Goal: Task Accomplishment & Management: Manage account settings

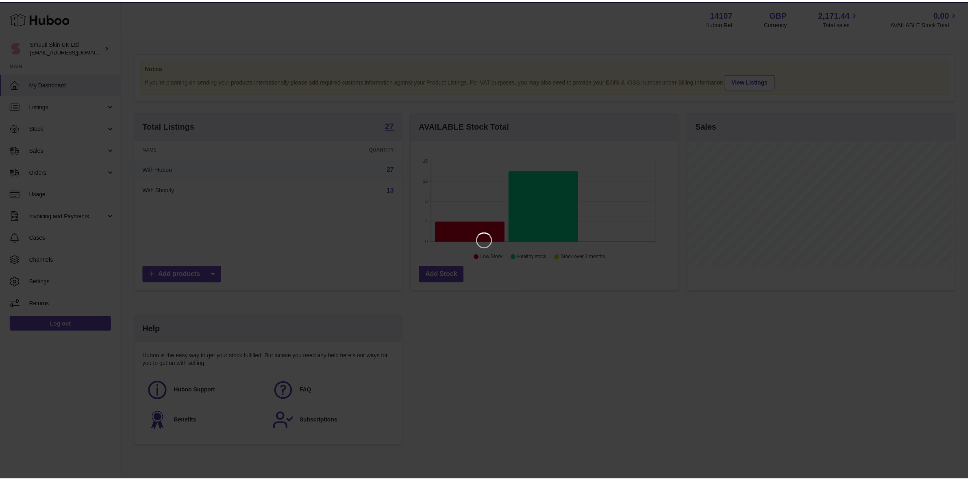
scroll to position [126, 270]
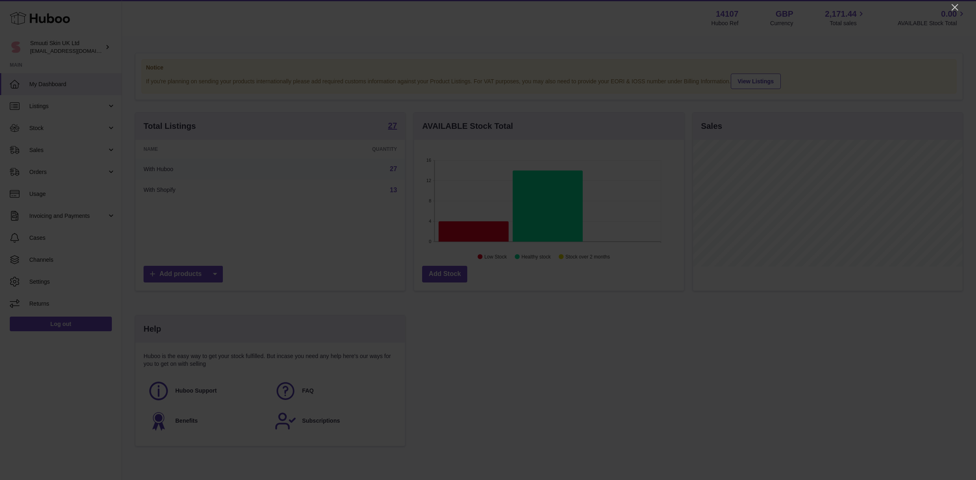
click at [957, 9] on icon "Close" at bounding box center [954, 7] width 7 height 7
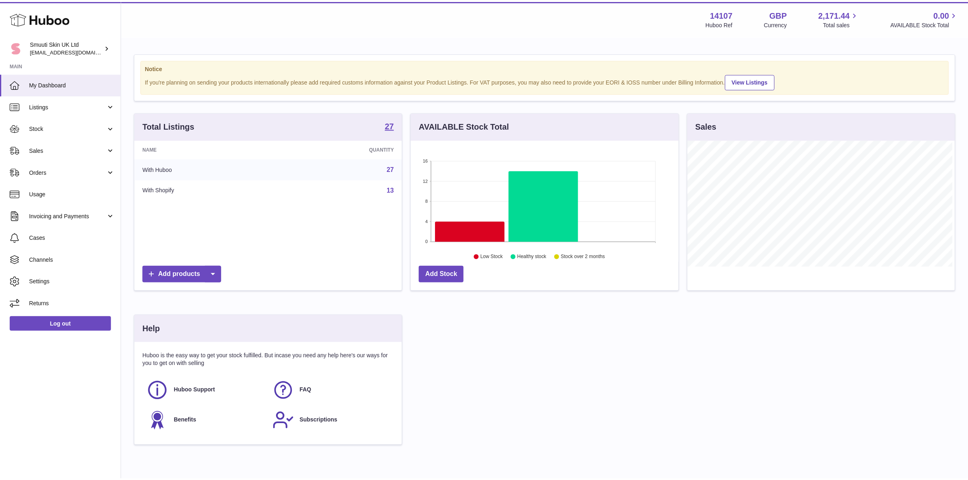
scroll to position [406389, 406250]
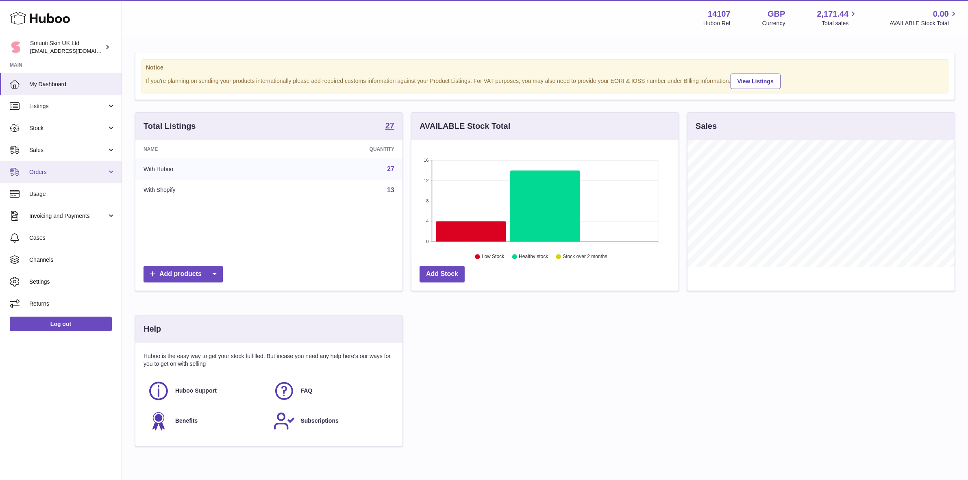
click at [49, 173] on span "Orders" at bounding box center [68, 172] width 78 height 8
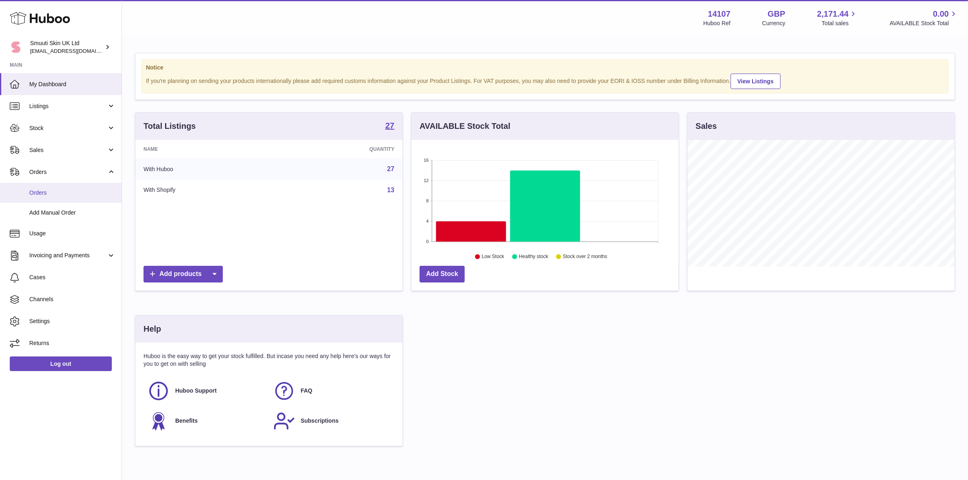
click at [61, 194] on span "Orders" at bounding box center [72, 193] width 86 height 8
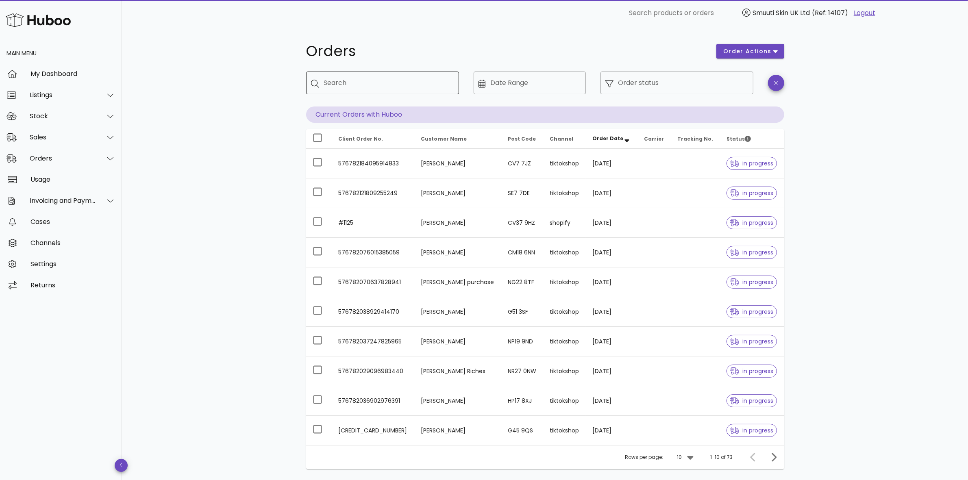
click at [409, 82] on input "Search" at bounding box center [388, 82] width 128 height 13
type input "*****"
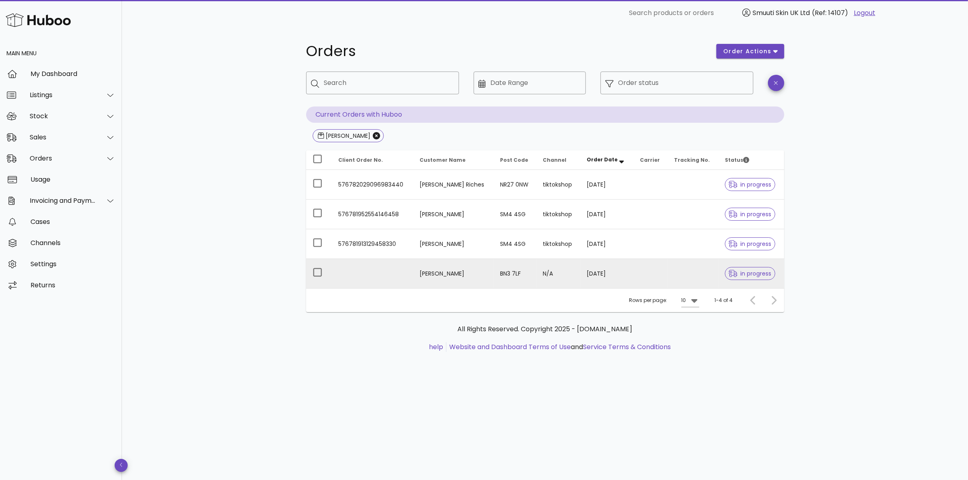
click at [446, 276] on td "[PERSON_NAME]" at bounding box center [453, 273] width 80 height 29
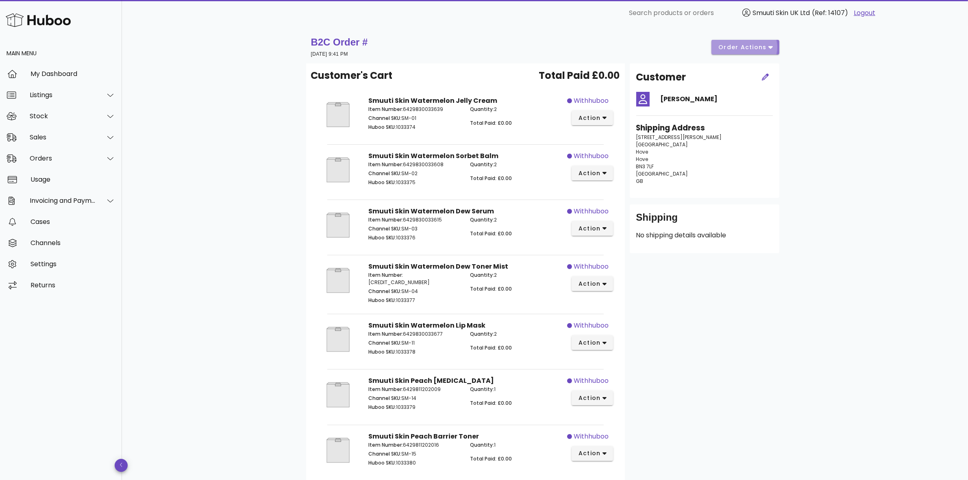
click at [763, 45] on span "order actions" at bounding box center [742, 47] width 49 height 9
click at [862, 219] on div "B2C Order # [DATE] 9:41 PM order actions Customer's Cart Total Paid £0.00 Smuut…" at bounding box center [545, 454] width 846 height 857
click at [117, 157] on div "Orders" at bounding box center [61, 158] width 122 height 21
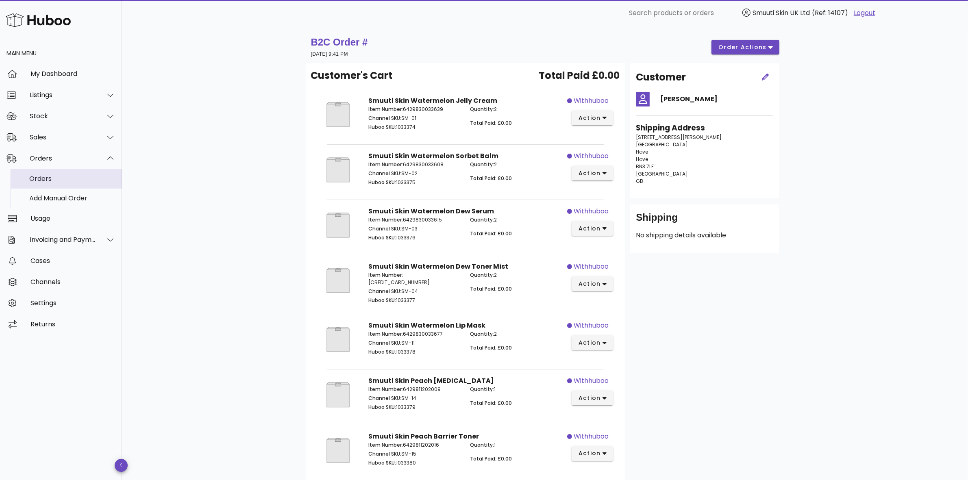
click at [66, 180] on div "Orders" at bounding box center [72, 179] width 86 height 8
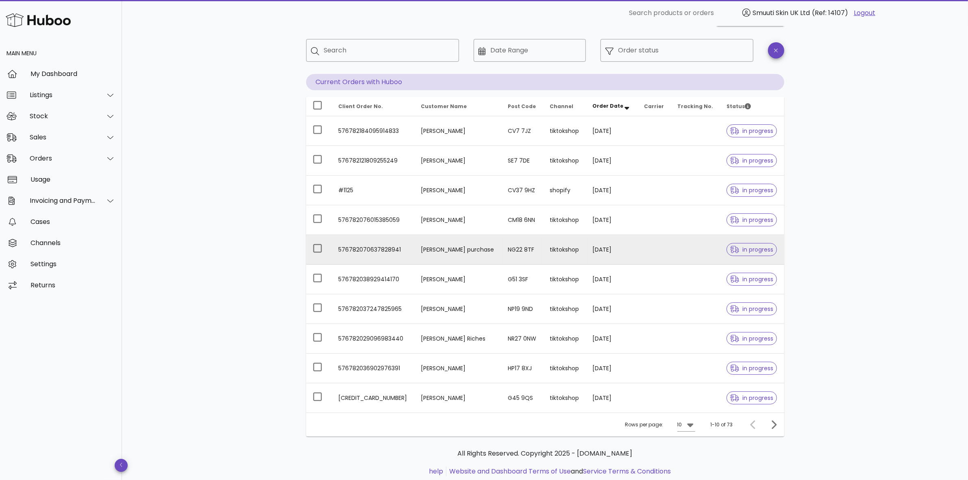
scroll to position [51, 0]
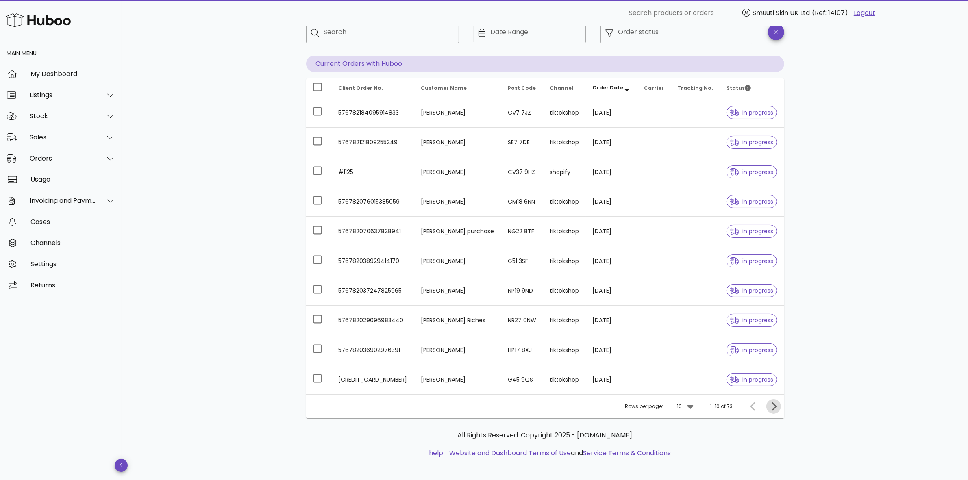
click at [773, 407] on icon "Next page" at bounding box center [774, 407] width 10 height 10
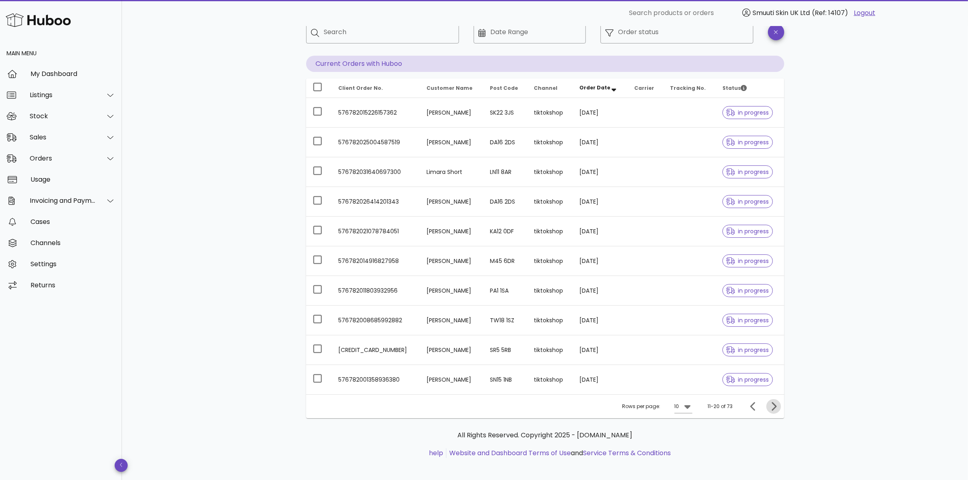
click at [775, 410] on icon "Next page" at bounding box center [774, 407] width 10 height 10
click at [771, 407] on icon "Next page" at bounding box center [774, 407] width 10 height 10
click at [770, 408] on icon "Next page" at bounding box center [774, 407] width 10 height 10
click at [771, 408] on icon "Next page" at bounding box center [774, 407] width 10 height 10
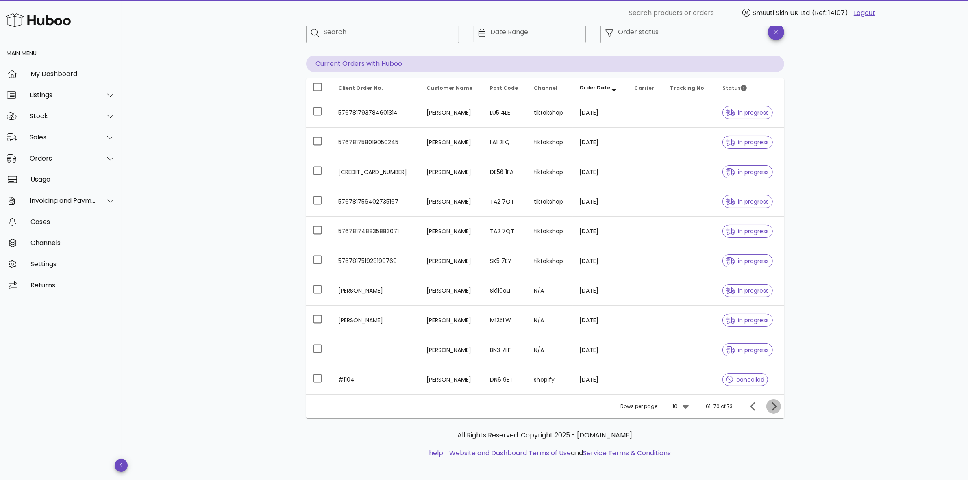
click at [771, 408] on icon "Next page" at bounding box center [774, 407] width 10 height 10
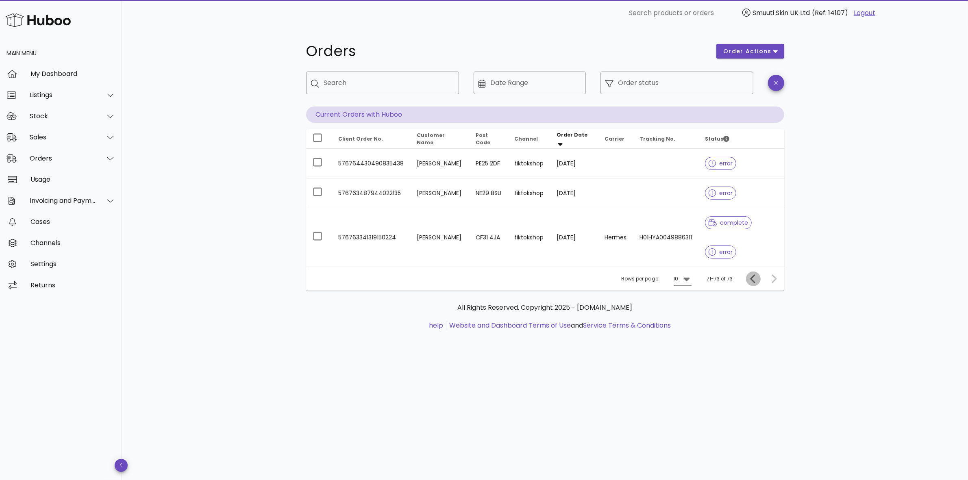
click at [748, 278] on icon "Previous page" at bounding box center [753, 279] width 10 height 10
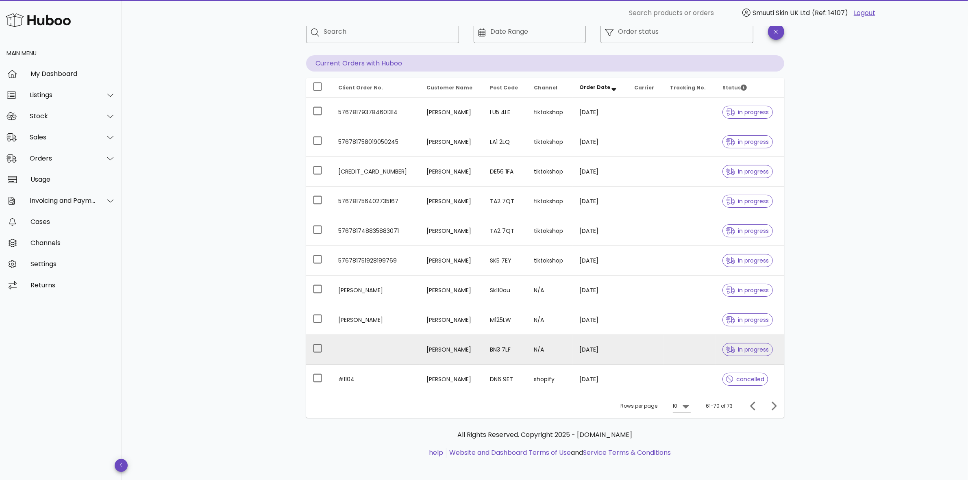
scroll to position [55, 0]
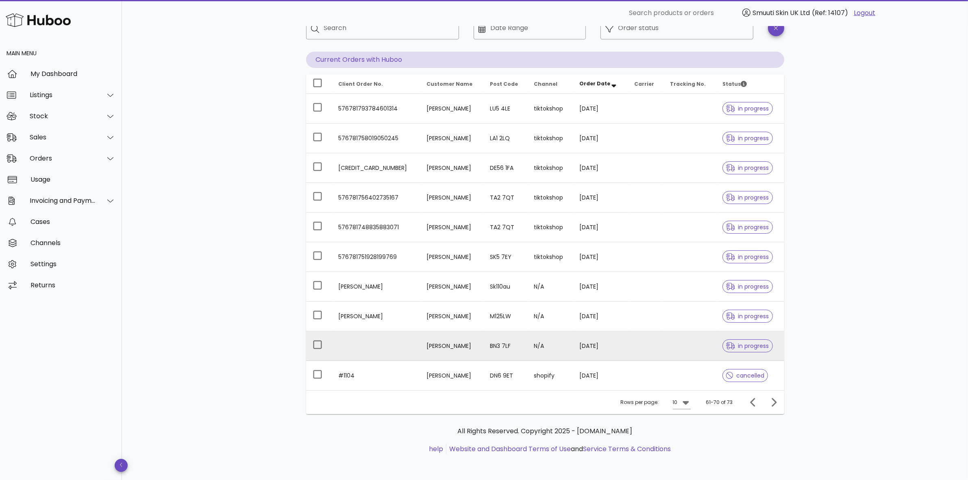
click at [509, 346] on td "BN3 7LF" at bounding box center [505, 346] width 44 height 30
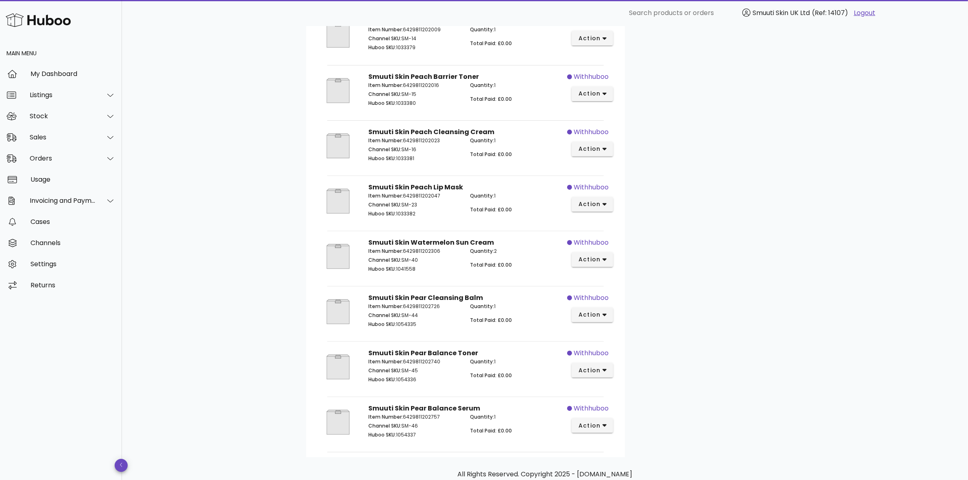
scroll to position [398, 0]
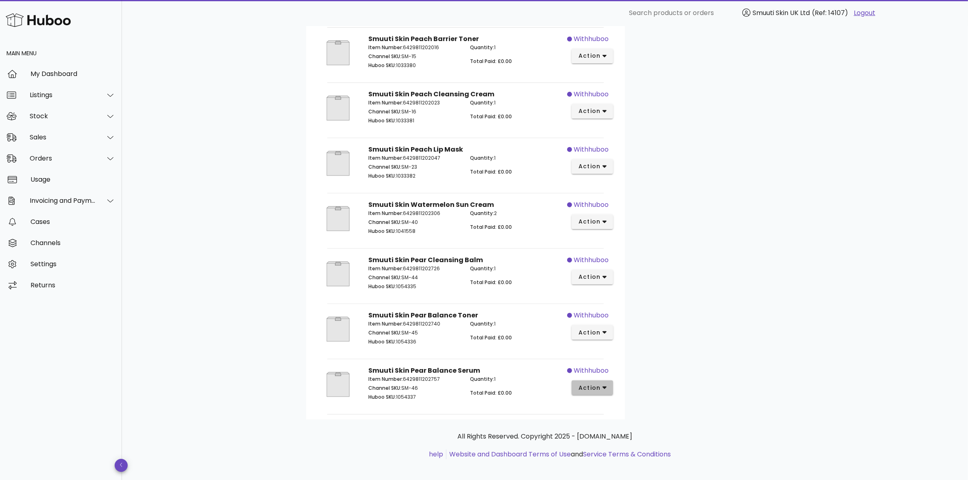
click at [599, 384] on span "action" at bounding box center [589, 388] width 23 height 9
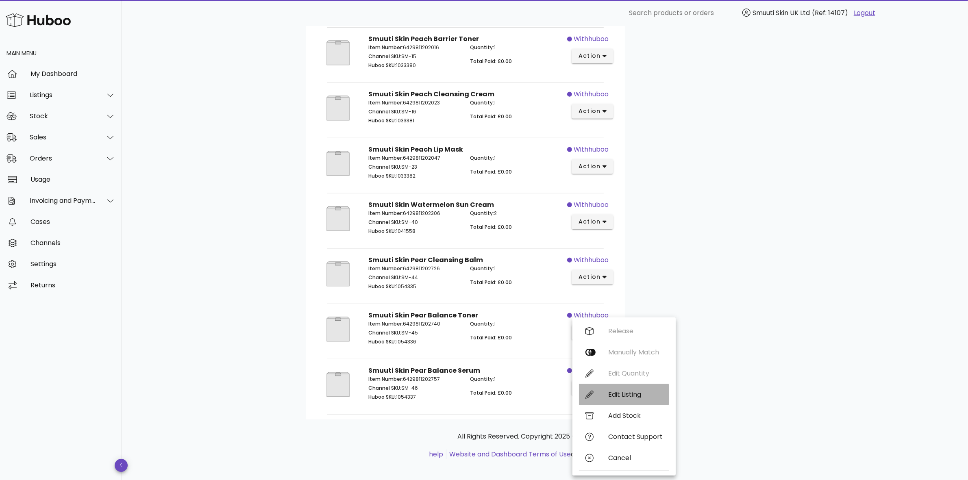
click at [649, 398] on div "Edit Listing" at bounding box center [624, 394] width 90 height 21
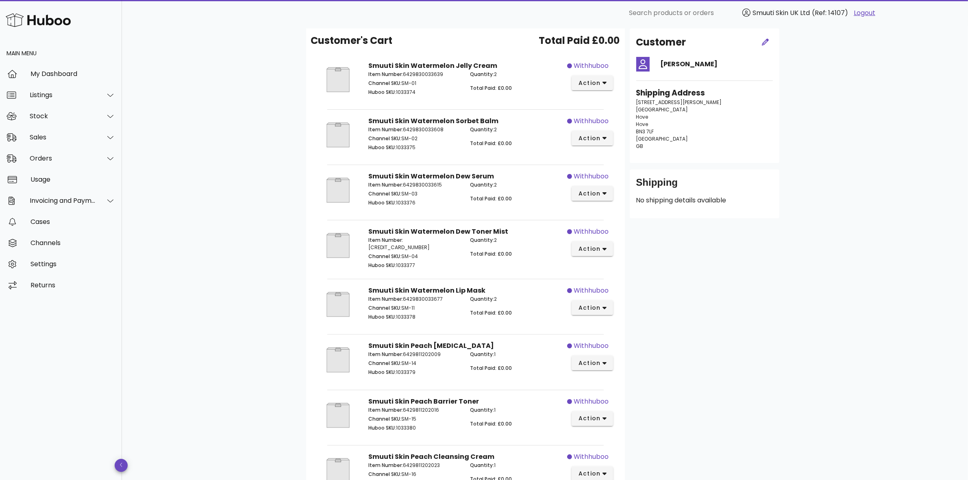
scroll to position [0, 0]
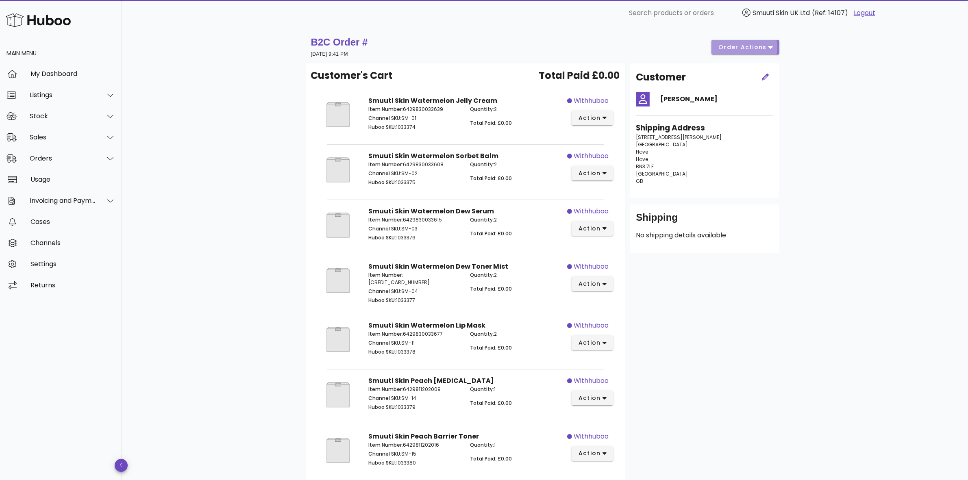
click at [749, 44] on span "order actions" at bounding box center [742, 47] width 49 height 9
click at [885, 220] on div "B2C Order # [DATE] 9:41 PM order actions Customer's Cart Total Paid £0.00 Smuut…" at bounding box center [545, 454] width 846 height 857
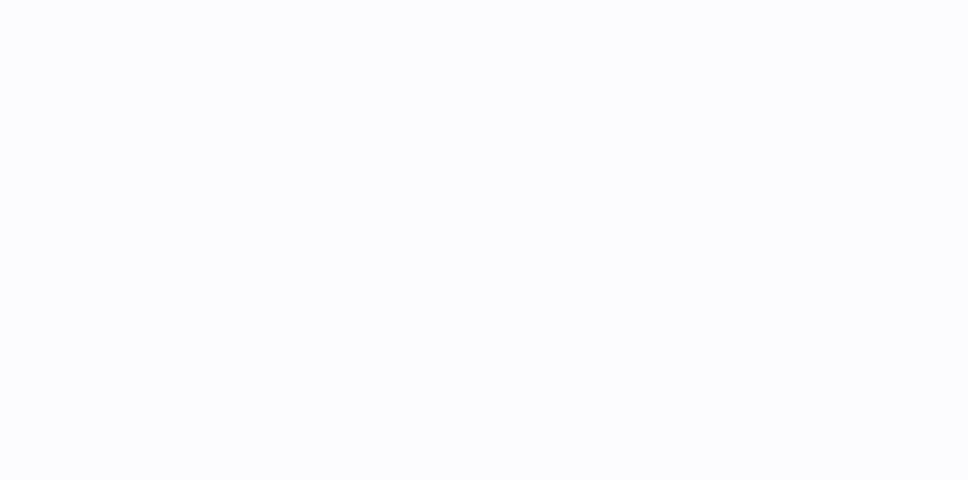
select select "***"
select select "****"
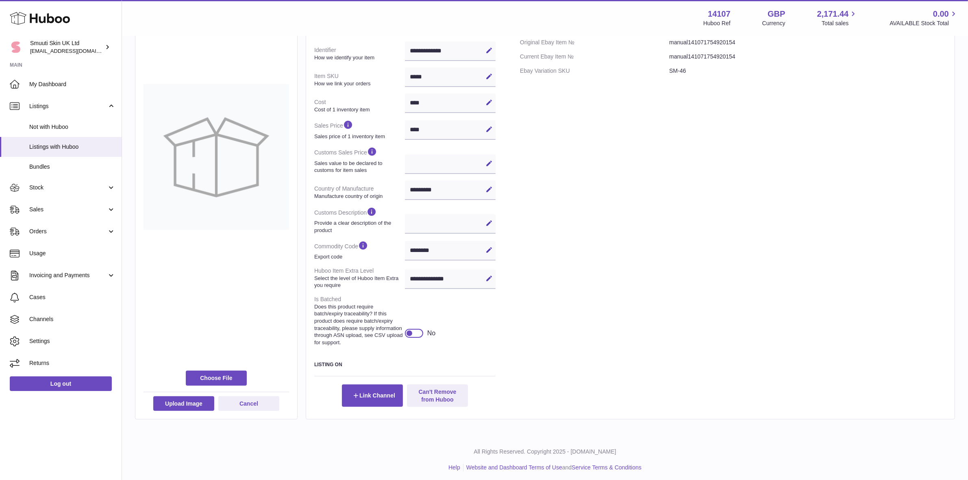
scroll to position [141, 0]
